Goal: Download file/media

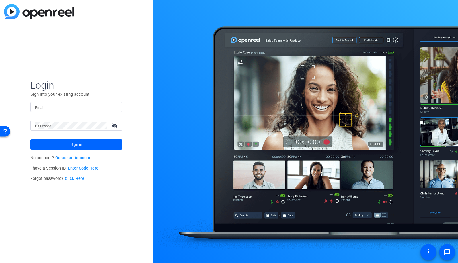
click at [83, 109] on input "Email" at bounding box center [76, 107] width 83 height 7
click at [115, 107] on div at bounding box center [114, 107] width 7 height 7
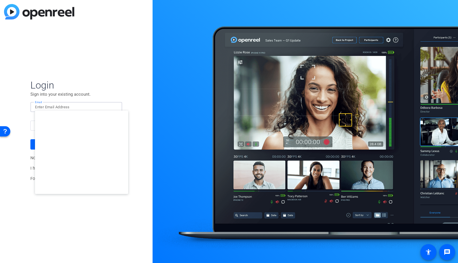
type input "[EMAIL_ADDRESS][DOMAIN_NAME]"
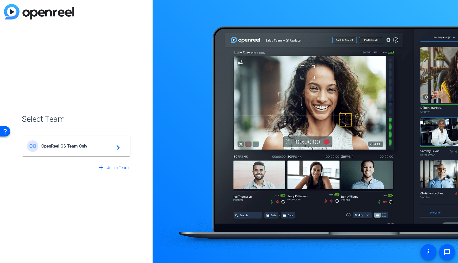
click at [82, 148] on span "OpenReel CS Team Only" at bounding box center [77, 146] width 72 height 5
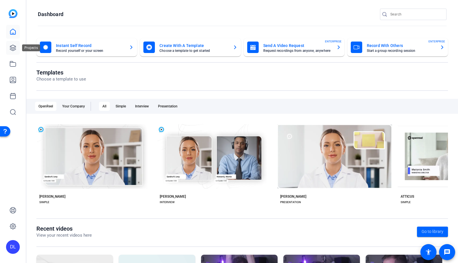
click at [9, 50] on icon at bounding box center [12, 47] width 7 height 7
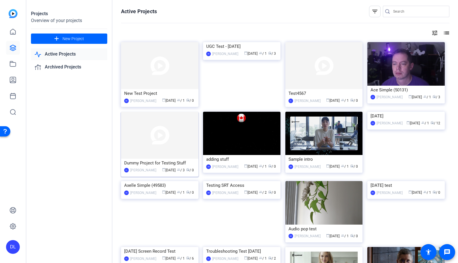
click at [173, 141] on img at bounding box center [159, 135] width 77 height 47
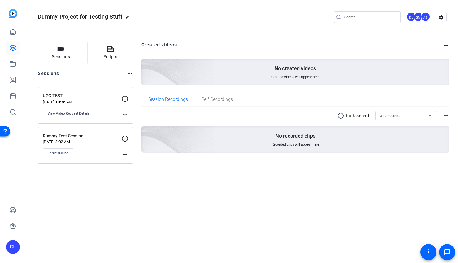
click at [440, 48] on h2 "Created videos" at bounding box center [291, 47] width 301 height 11
click at [445, 47] on mat-icon "more_horiz" at bounding box center [445, 45] width 7 height 7
click at [445, 45] on div at bounding box center [229, 131] width 458 height 263
click at [450, 112] on div "Sessions Scripts Sessions more_horiz UGC TEST [DATE] 10:36 AM View Video Reques…" at bounding box center [241, 106] width 431 height 144
click at [448, 117] on mat-icon "more_horiz" at bounding box center [445, 115] width 7 height 7
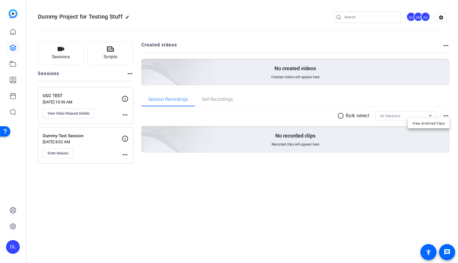
click at [448, 117] on div at bounding box center [229, 131] width 458 height 263
click at [11, 86] on link at bounding box center [13, 80] width 14 height 14
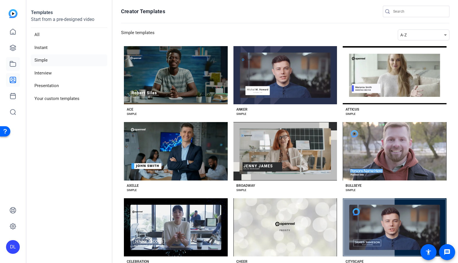
click at [13, 69] on link at bounding box center [13, 64] width 14 height 14
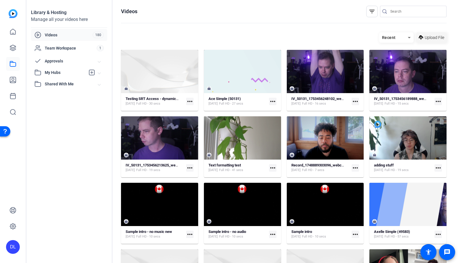
click at [431, 38] on span "Upload File" at bounding box center [434, 38] width 19 height 6
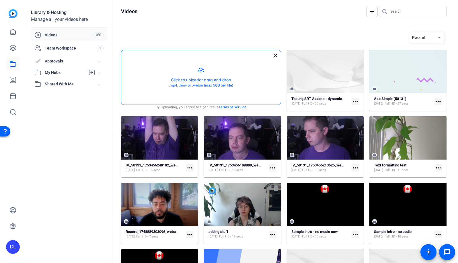
click at [190, 75] on button "button" at bounding box center [200, 77] width 159 height 54
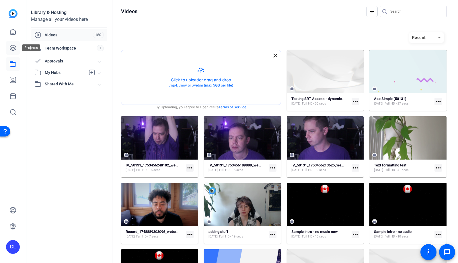
click at [14, 48] on icon at bounding box center [13, 48] width 6 height 6
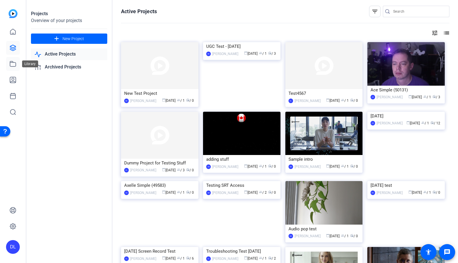
click at [13, 67] on icon at bounding box center [13, 63] width 6 height 5
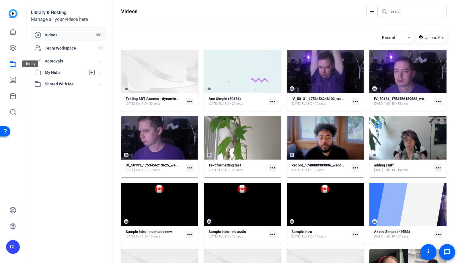
click at [13, 67] on icon at bounding box center [12, 63] width 7 height 7
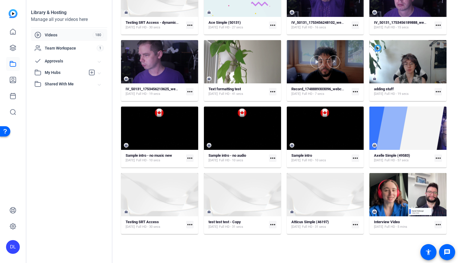
scroll to position [144, 0]
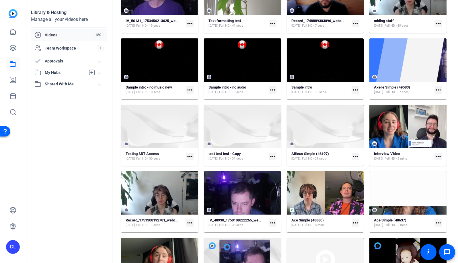
click at [436, 158] on mat-icon "more_horiz" at bounding box center [437, 156] width 7 height 7
click at [430, 185] on span "Extract MP4" at bounding box center [422, 186] width 24 height 7
click at [437, 157] on mat-icon "more_horiz" at bounding box center [437, 156] width 7 height 7
click at [426, 171] on span "Download" at bounding box center [416, 172] width 35 height 7
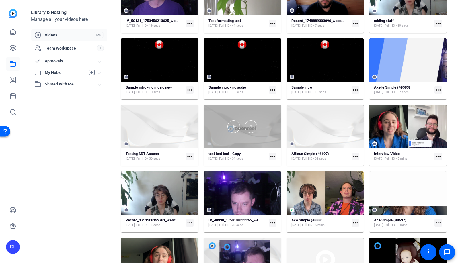
scroll to position [0, 0]
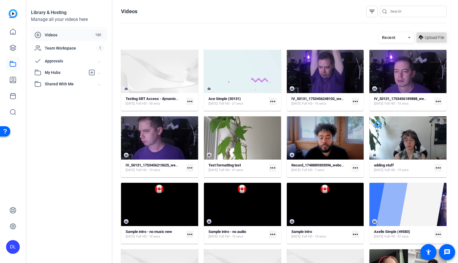
click at [428, 36] on span "Upload File" at bounding box center [434, 38] width 19 height 6
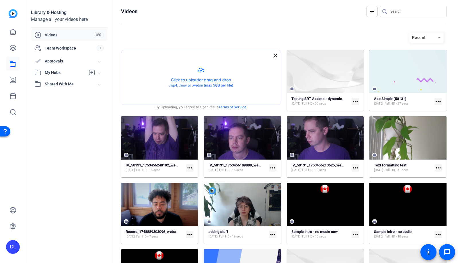
click at [13, 246] on div "DL" at bounding box center [13, 247] width 14 height 14
click at [77, 237] on mat-icon "logout" at bounding box center [76, 238] width 7 height 7
